Goal: Information Seeking & Learning: Learn about a topic

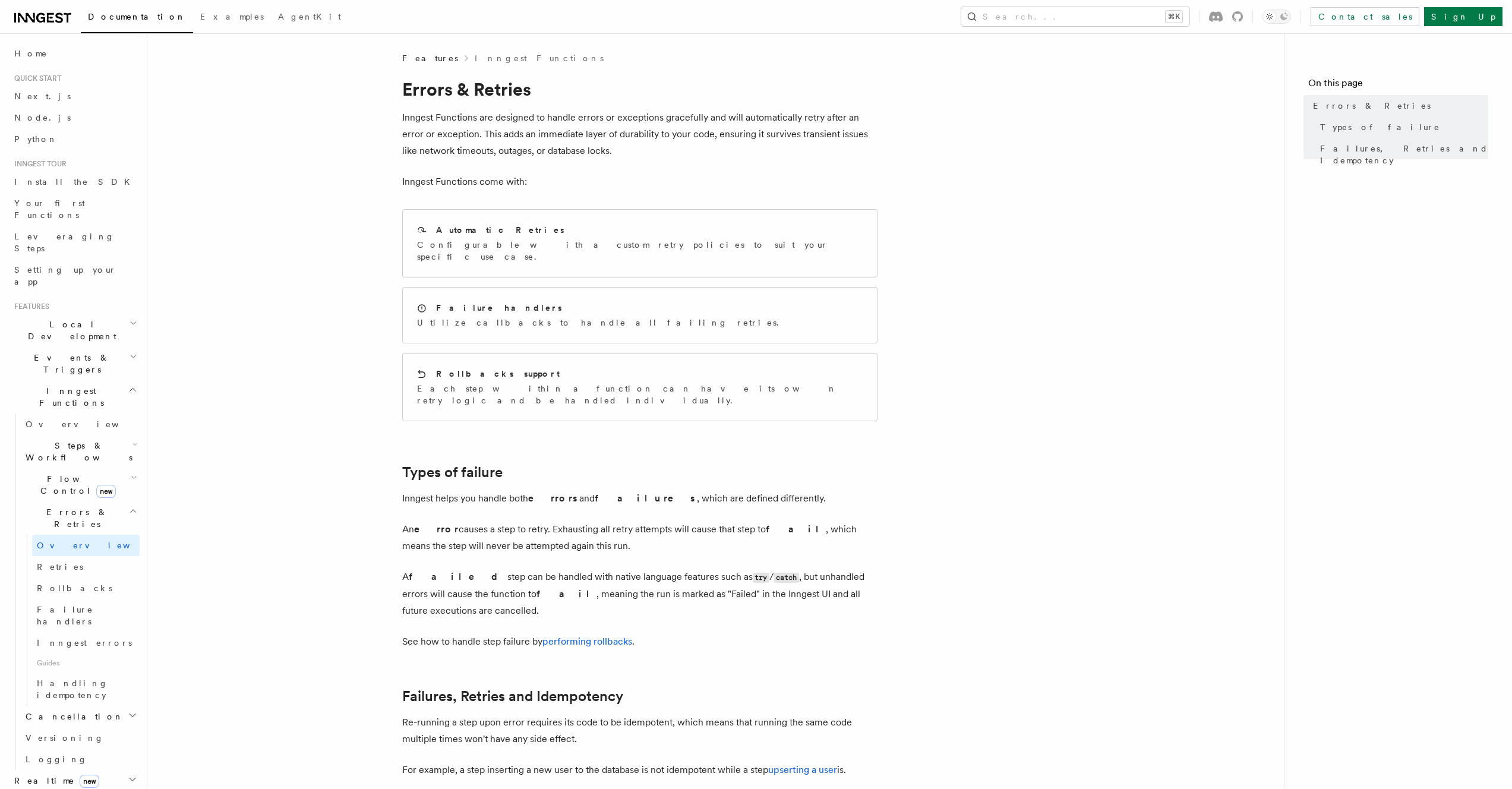
scroll to position [232, 0]
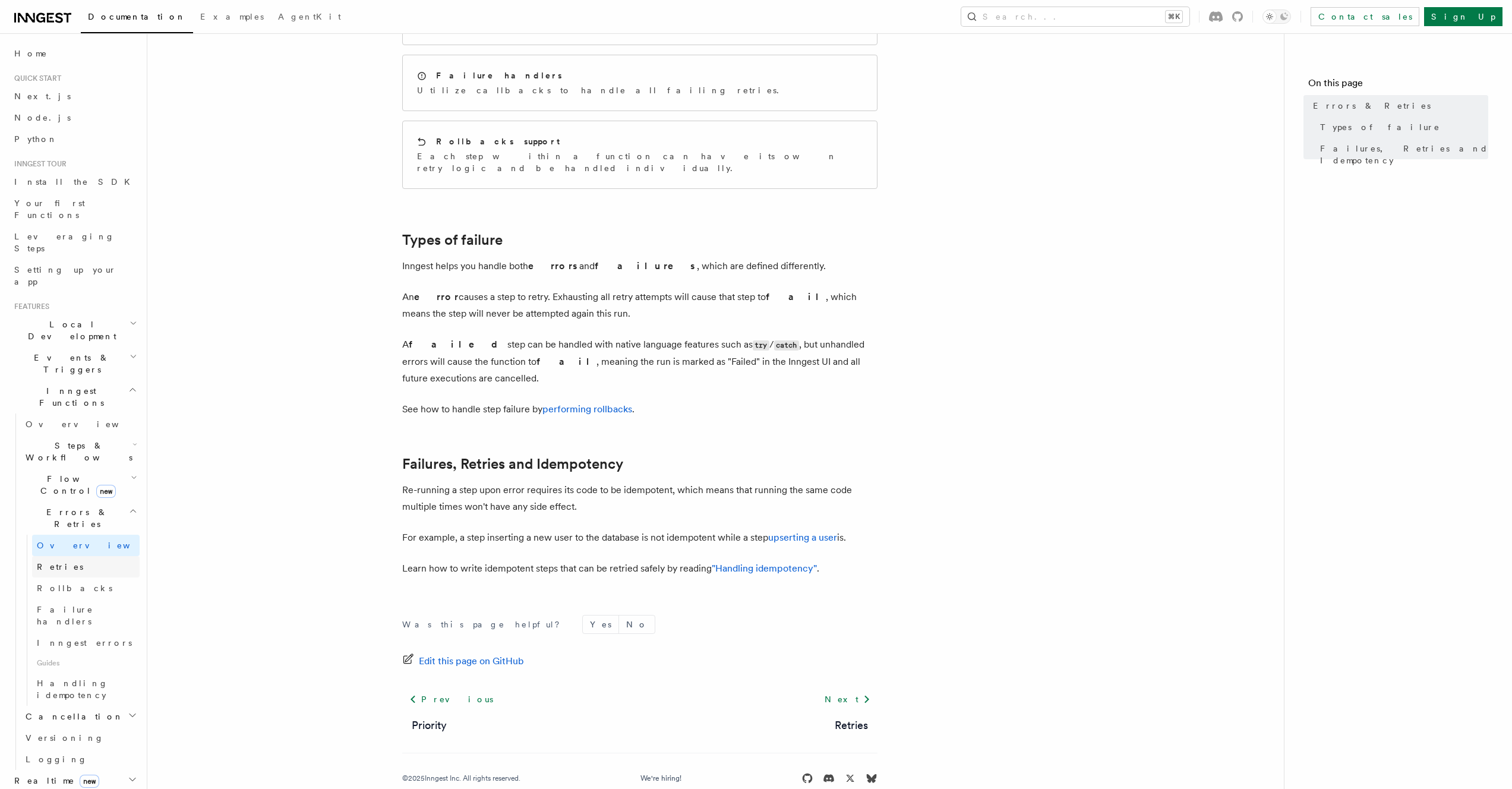
click at [52, 562] on span "Retries" at bounding box center [60, 566] width 46 height 10
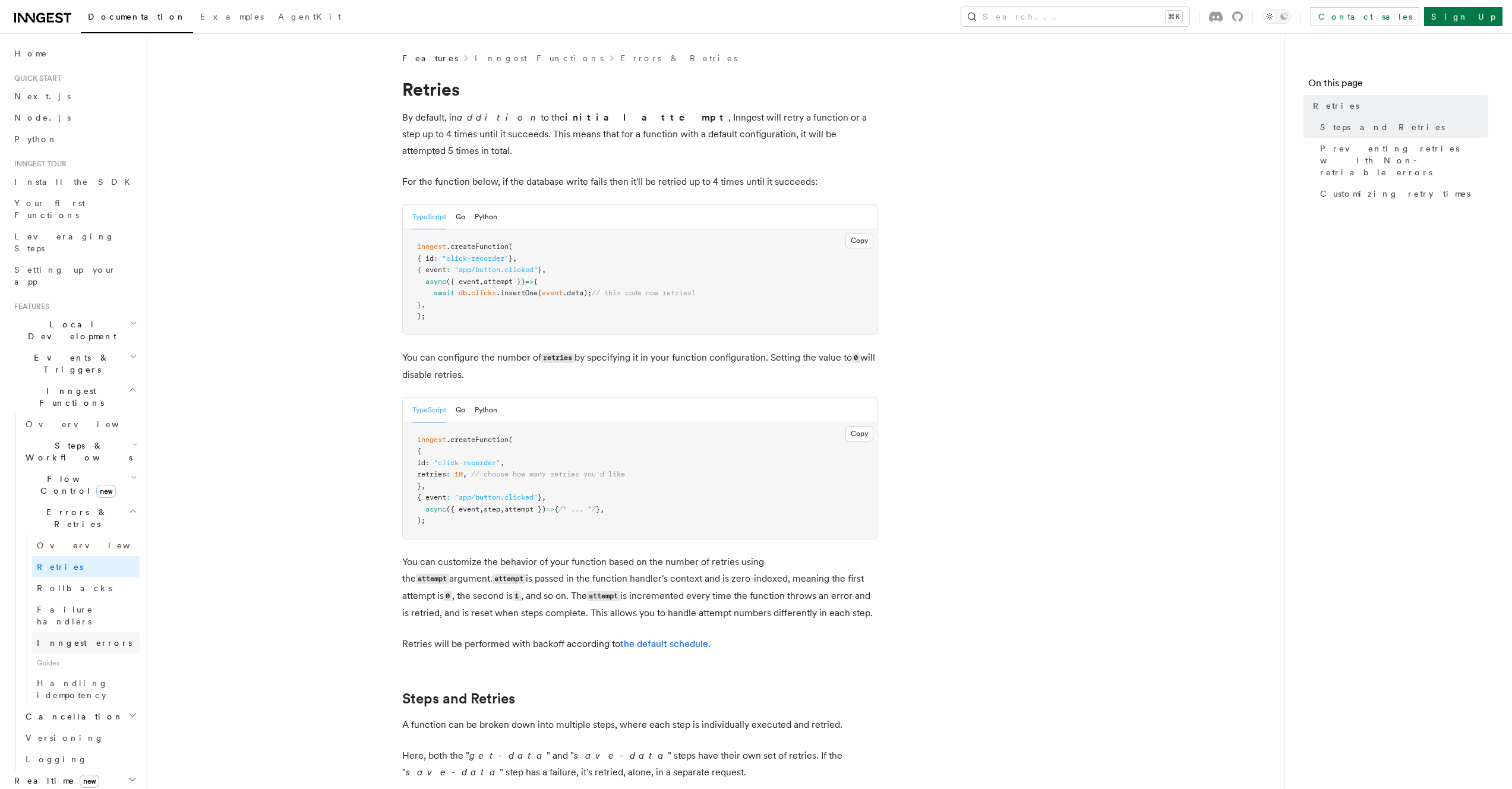
click at [79, 637] on span "Inngest errors" at bounding box center [84, 643] width 95 height 12
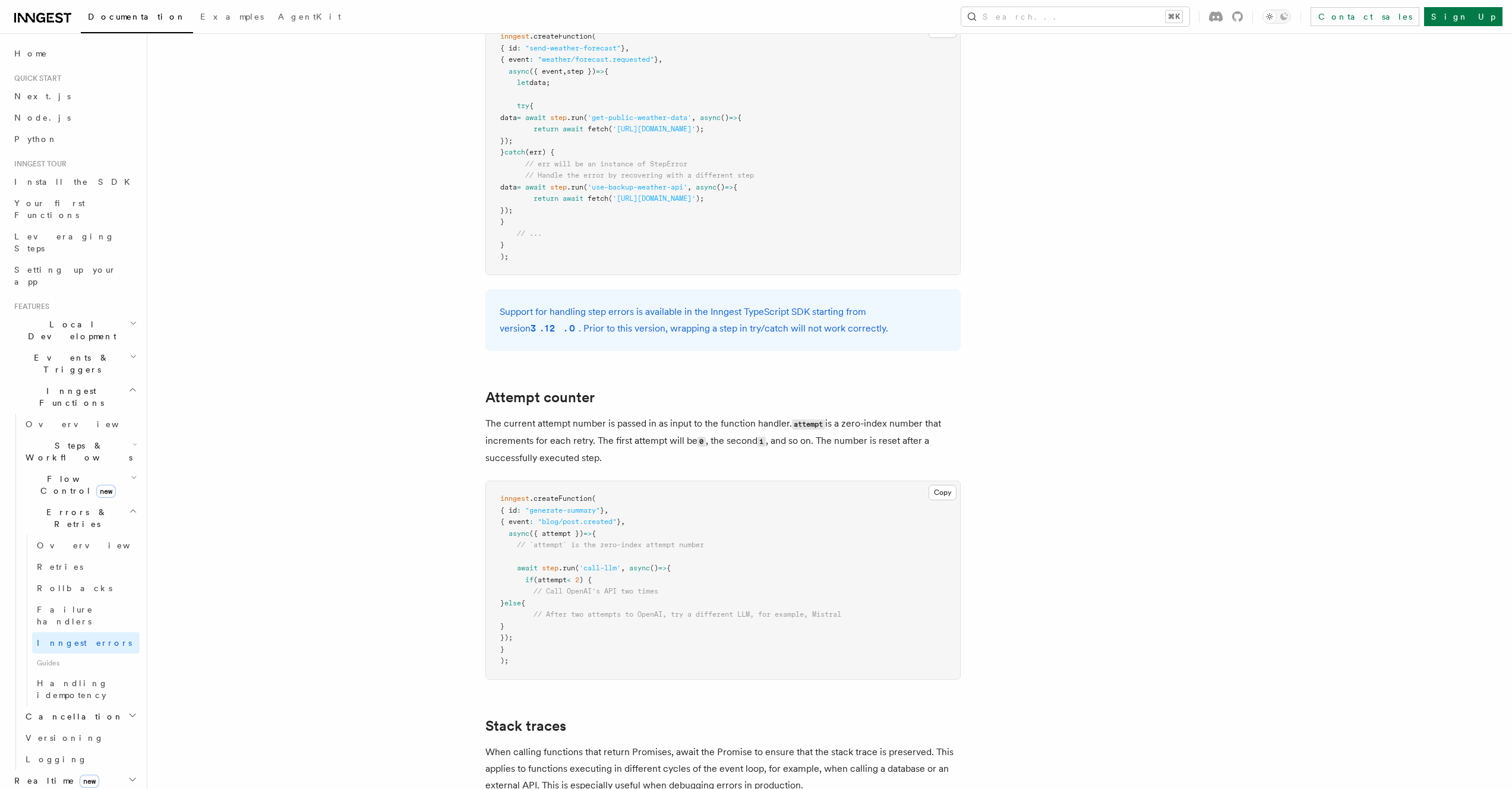
scroll to position [1386, 0]
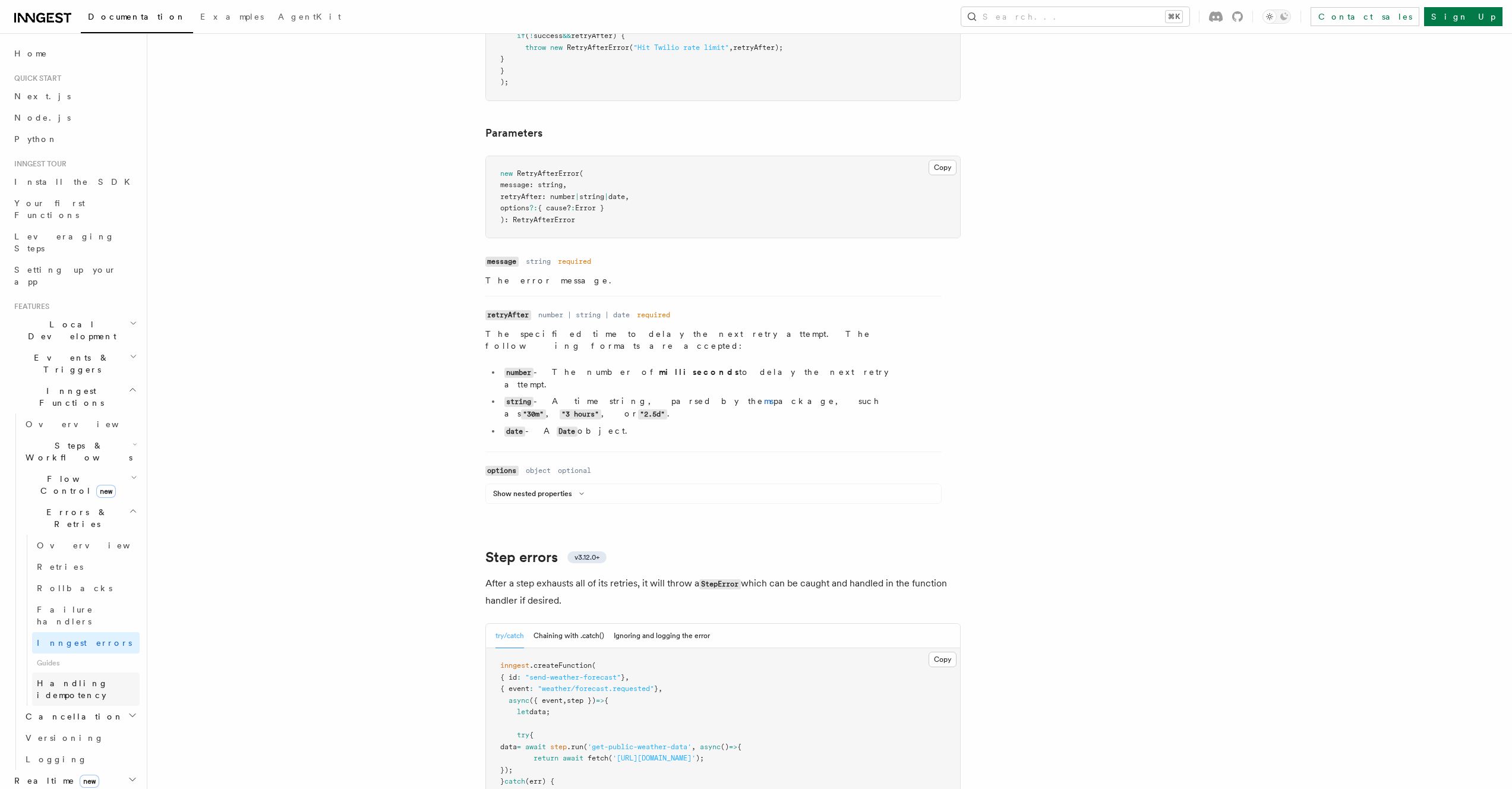
click at [66, 678] on span "Handling idempotency" at bounding box center [73, 688] width 72 height 21
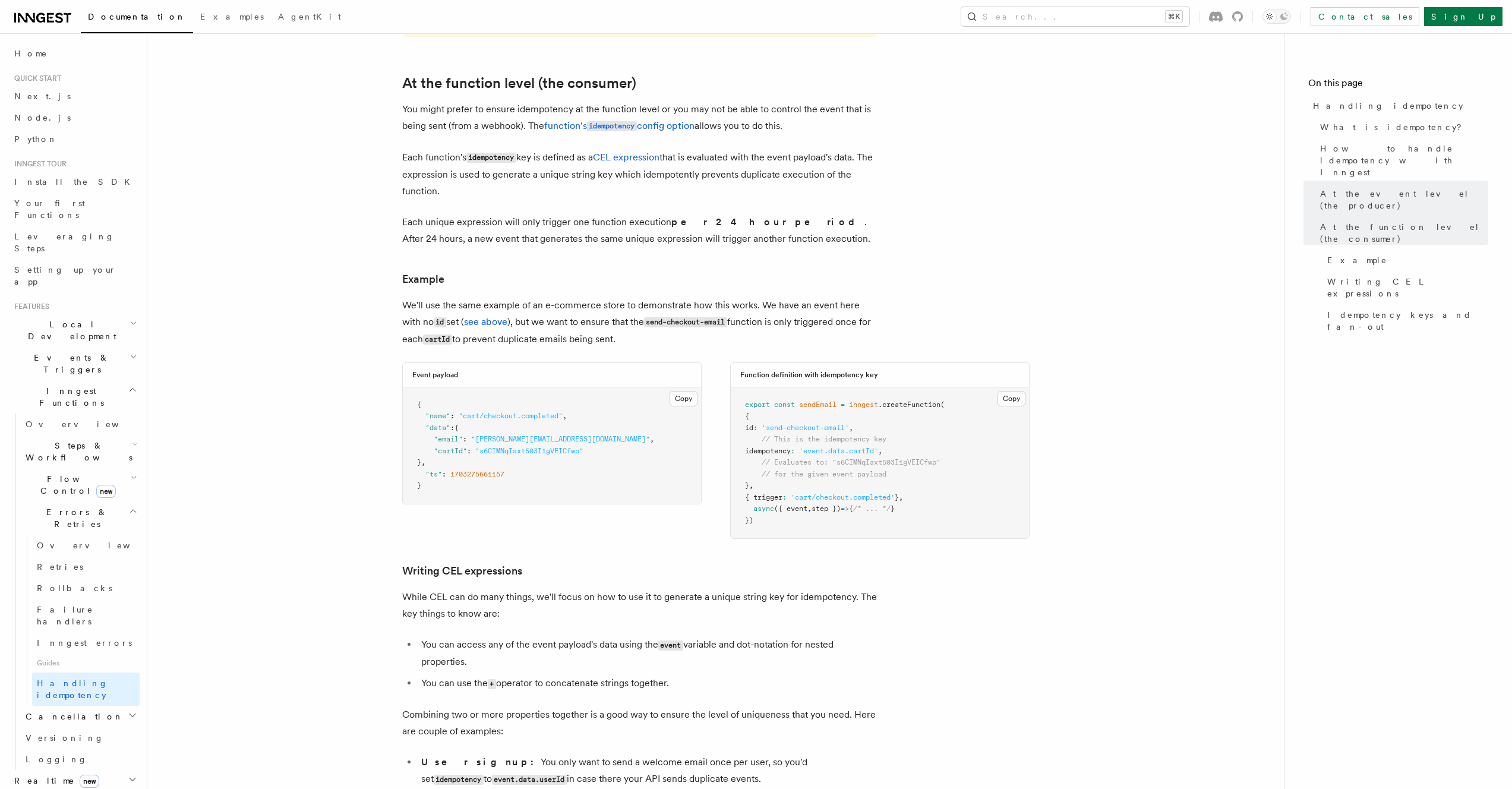
scroll to position [1367, 0]
click at [67, 468] on h2 "Flow Control new" at bounding box center [80, 485] width 119 height 33
click at [57, 507] on span "Overview" at bounding box center [98, 512] width 123 height 10
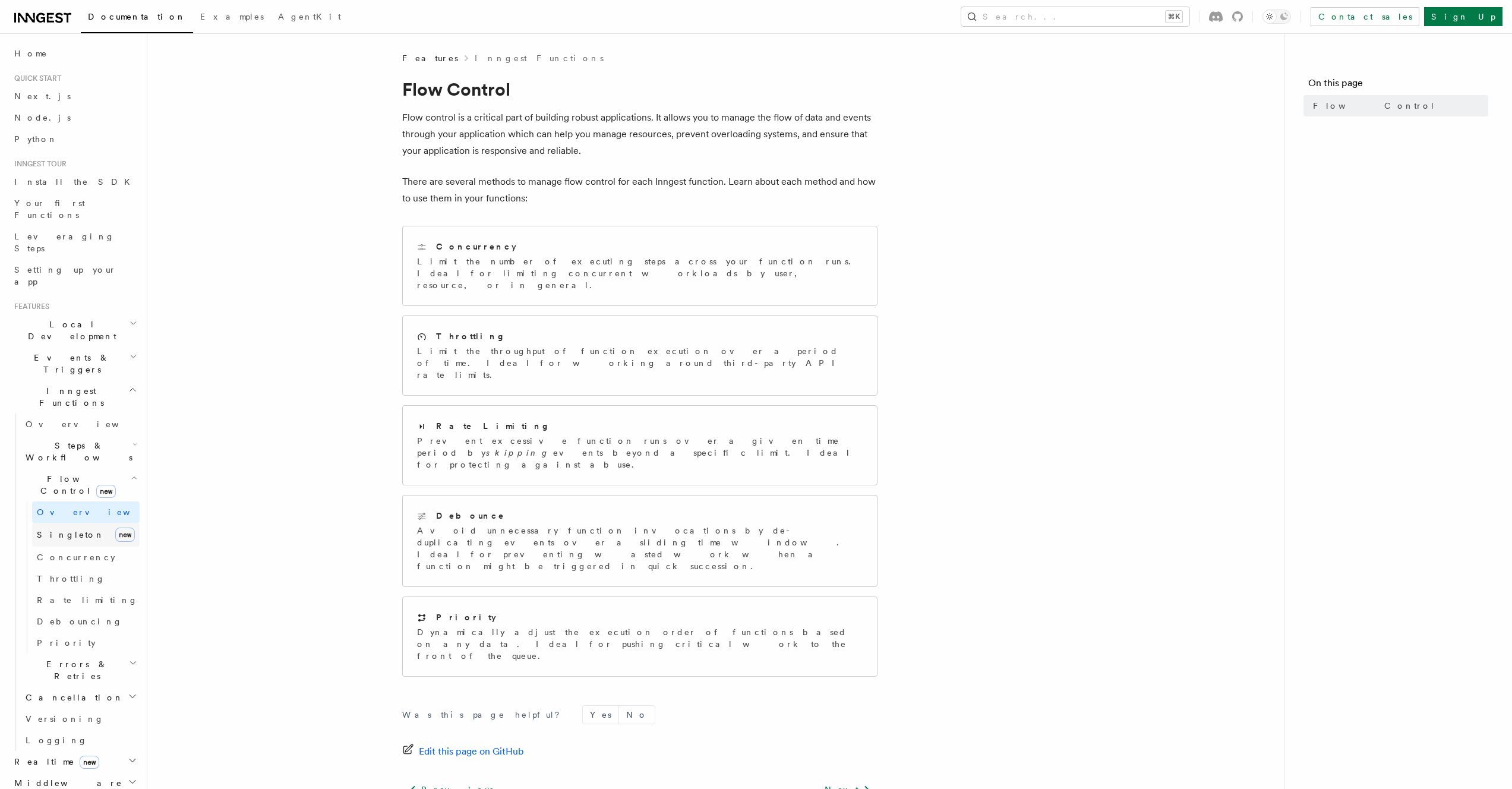
click at [62, 530] on span "Singleton" at bounding box center [71, 535] width 68 height 10
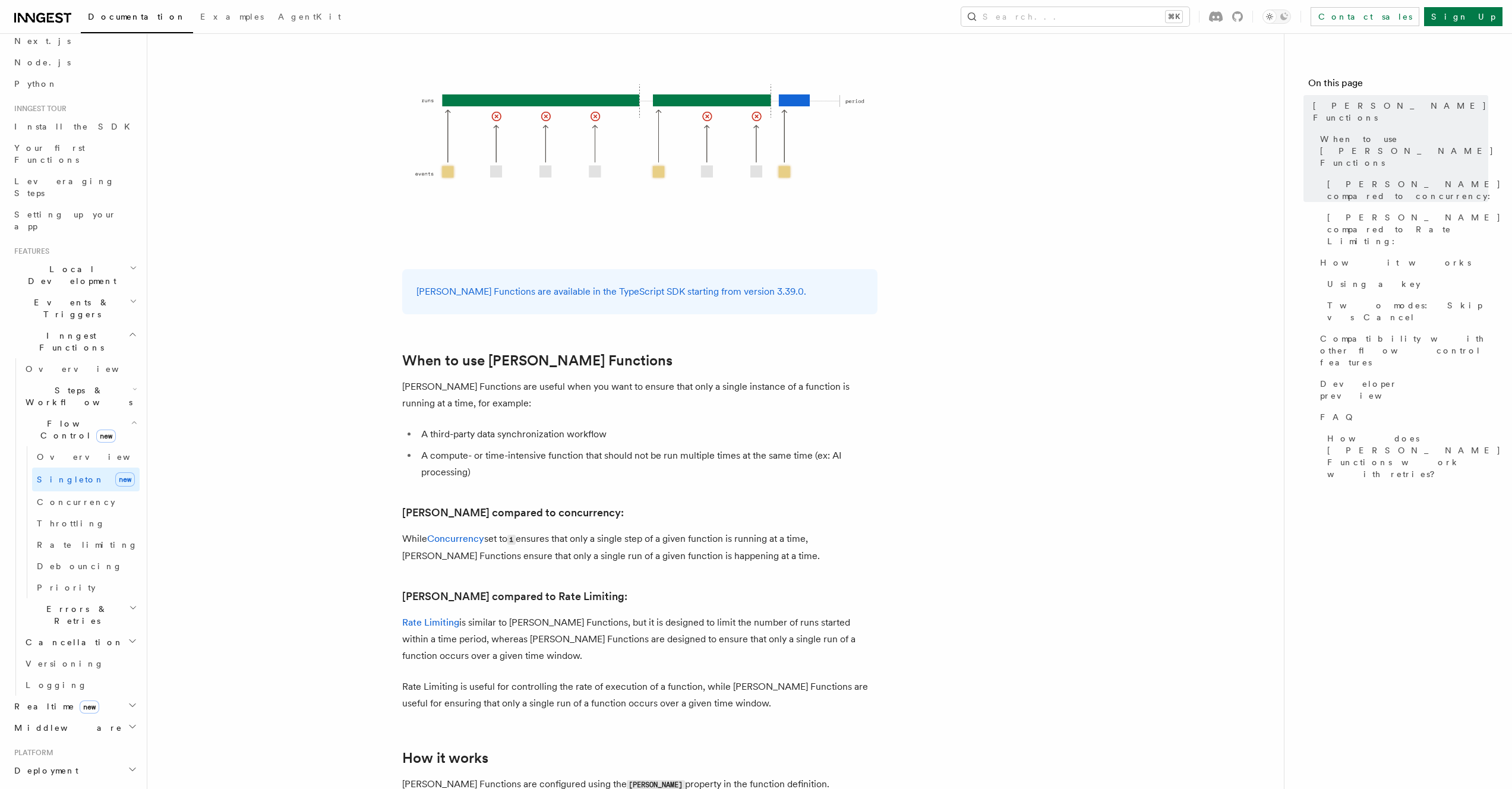
scroll to position [106, 0]
click at [76, 510] on span "Debouncing" at bounding box center [79, 515] width 86 height 10
